Goal: Task Accomplishment & Management: Manage account settings

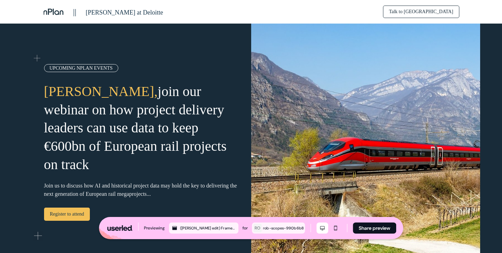
scroll to position [1168, 0]
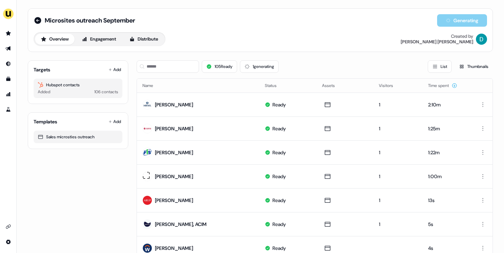
click at [238, 67] on div "105 Ready 1 generating" at bounding box center [208, 66] width 142 height 12
click at [269, 67] on button "1 generating" at bounding box center [259, 66] width 39 height 12
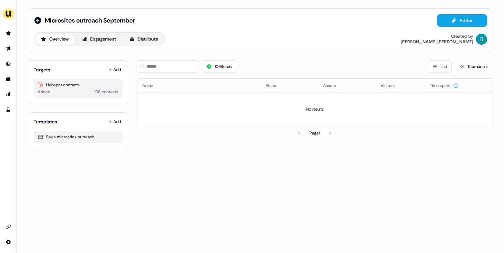
click at [145, 69] on div at bounding box center [142, 66] width 6 height 12
click at [159, 69] on input at bounding box center [168, 66] width 62 height 12
type input "*"
type input "**********"
drag, startPoint x: 169, startPoint y: 69, endPoint x: 139, endPoint y: 69, distance: 30.5
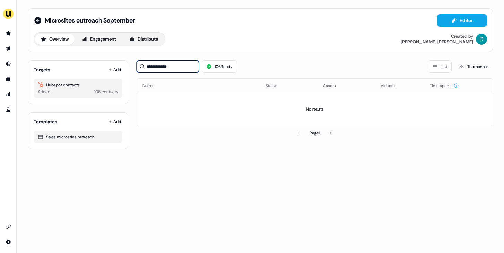
click at [139, 69] on input "**********" at bounding box center [168, 66] width 62 height 12
type input "*"
click at [217, 69] on button "106 Ready" at bounding box center [219, 66] width 35 height 12
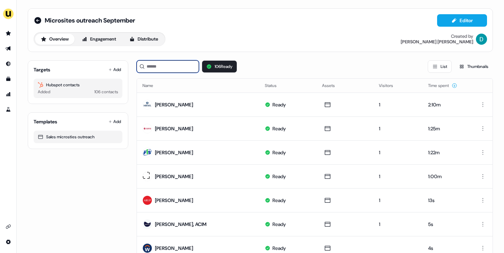
click at [169, 66] on input at bounding box center [168, 66] width 62 height 12
type input "*"
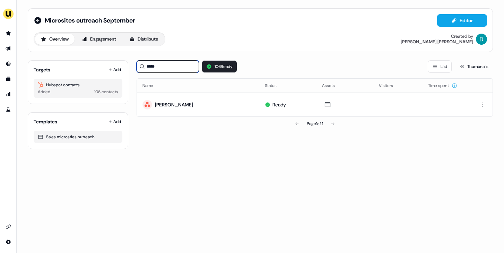
type input "****"
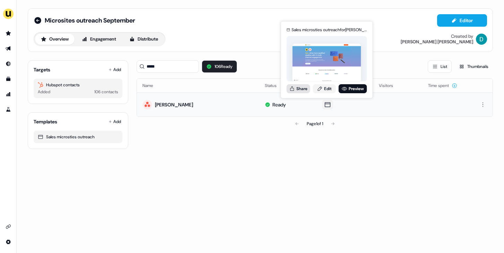
click at [302, 87] on button "Share" at bounding box center [299, 88] width 24 height 9
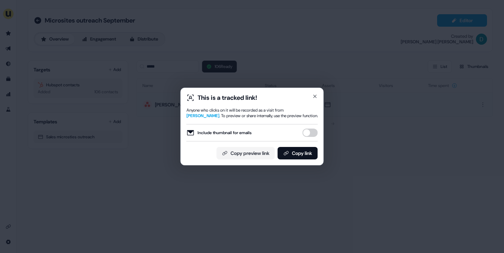
click at [308, 132] on button "Include thumbnail for emails" at bounding box center [310, 133] width 15 height 8
click at [306, 154] on button "Copy link" at bounding box center [298, 153] width 40 height 12
click at [315, 98] on icon "button" at bounding box center [315, 97] width 6 height 6
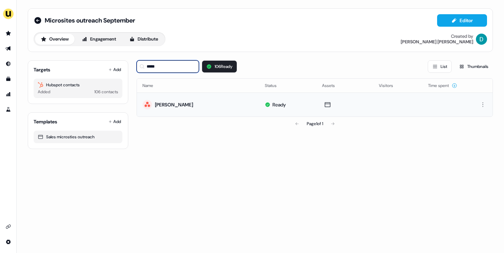
click at [168, 67] on input "****" at bounding box center [168, 66] width 62 height 12
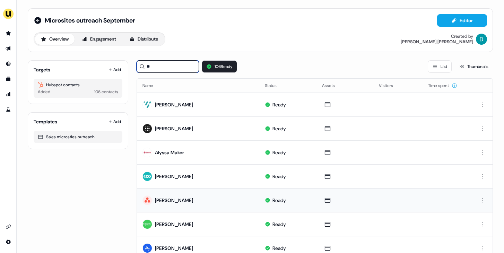
type input "*"
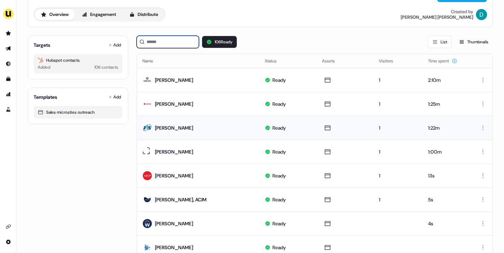
scroll to position [25, 0]
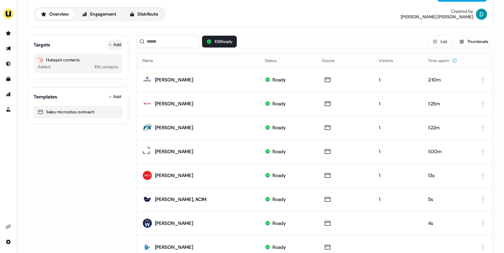
click at [107, 41] on button "Add" at bounding box center [114, 45] width 15 height 10
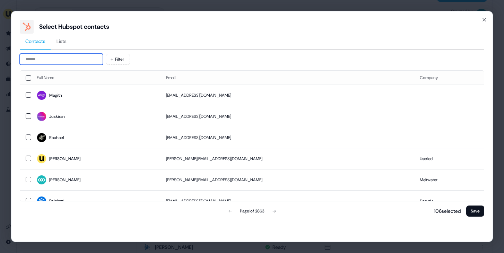
click at [73, 54] on input at bounding box center [61, 59] width 83 height 11
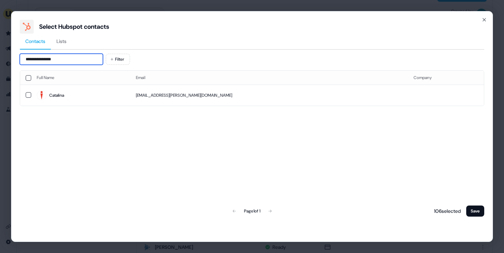
type input "**********"
click at [254, 82] on th "Email" at bounding box center [268, 78] width 277 height 14
click at [258, 87] on td "catalina.useche@ansira.com" at bounding box center [268, 95] width 277 height 21
click at [475, 207] on button "Save" at bounding box center [475, 211] width 18 height 11
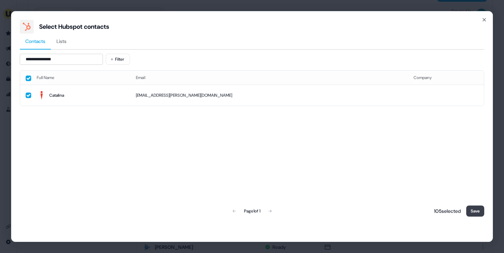
click at [475, 207] on button "Save" at bounding box center [475, 211] width 18 height 11
click at [452, 157] on div "Full Name Email Company Catalina catalina.useche@ansira.com Page 1 of 1 105 sel…" at bounding box center [252, 144] width 465 height 148
click at [472, 208] on button "Save" at bounding box center [475, 211] width 18 height 11
click at [485, 19] on icon "button" at bounding box center [484, 19] width 3 height 3
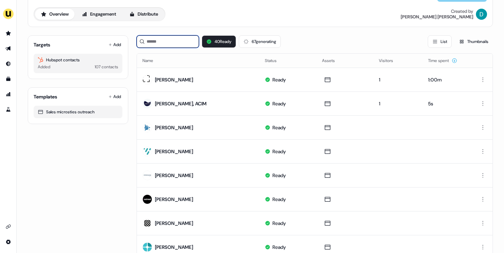
click at [172, 46] on input at bounding box center [168, 41] width 62 height 12
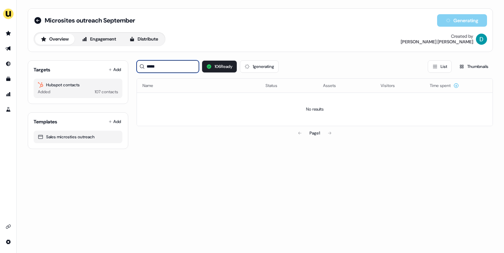
type input "*****"
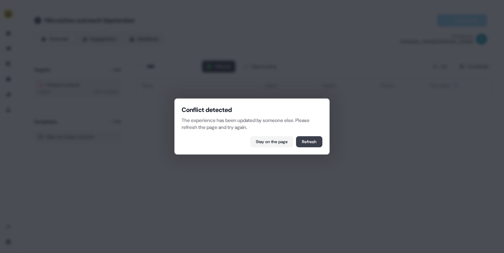
click at [310, 141] on button "Refresh" at bounding box center [309, 141] width 26 height 11
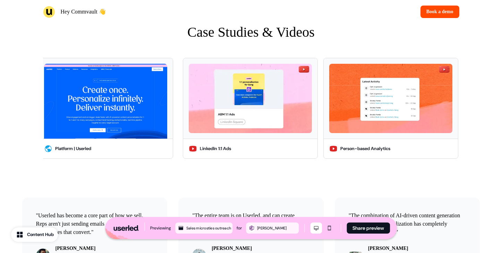
scroll to position [1605, 0]
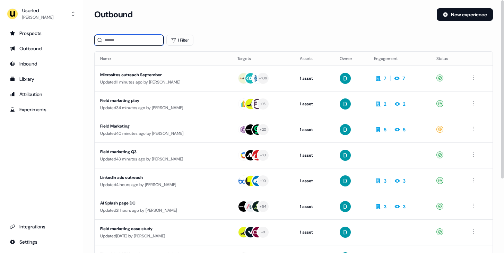
click at [136, 39] on input at bounding box center [128, 40] width 69 height 11
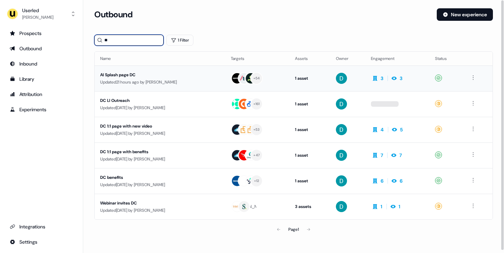
type input "*"
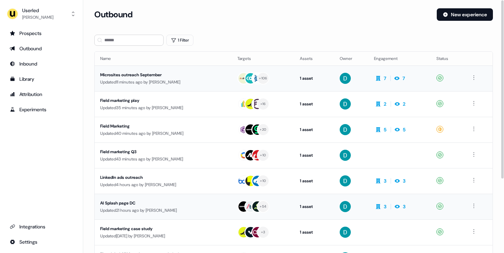
click at [260, 3] on div "Loading... Outbound New experience 1 Filter Name Targets Assets Owner Engagemen…" at bounding box center [293, 126] width 421 height 253
click at [191, 79] on div "Updated 11 minutes ago by David Cruickshank" at bounding box center [163, 82] width 126 height 7
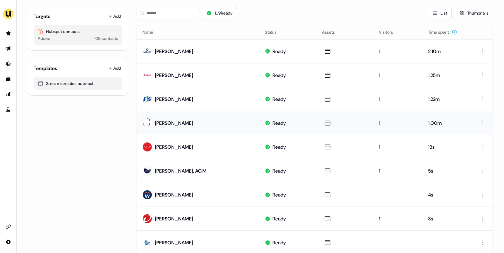
scroll to position [104, 0]
